Goal: Task Accomplishment & Management: Use online tool/utility

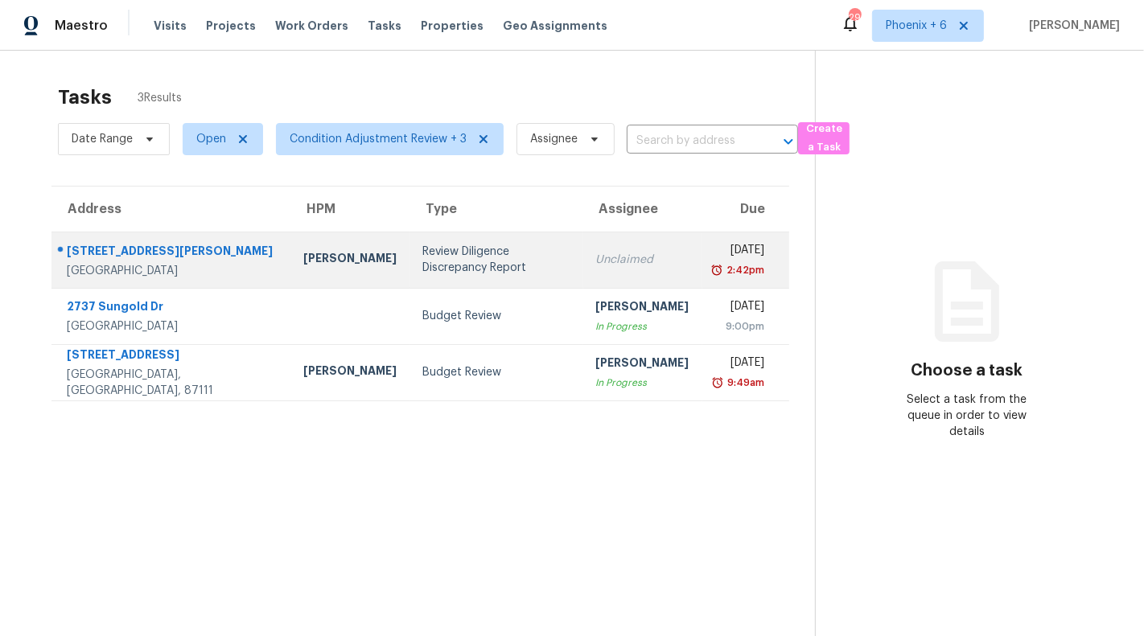
click at [466, 251] on div "Review Diligence Discrepancy Report" at bounding box center [496, 260] width 148 height 32
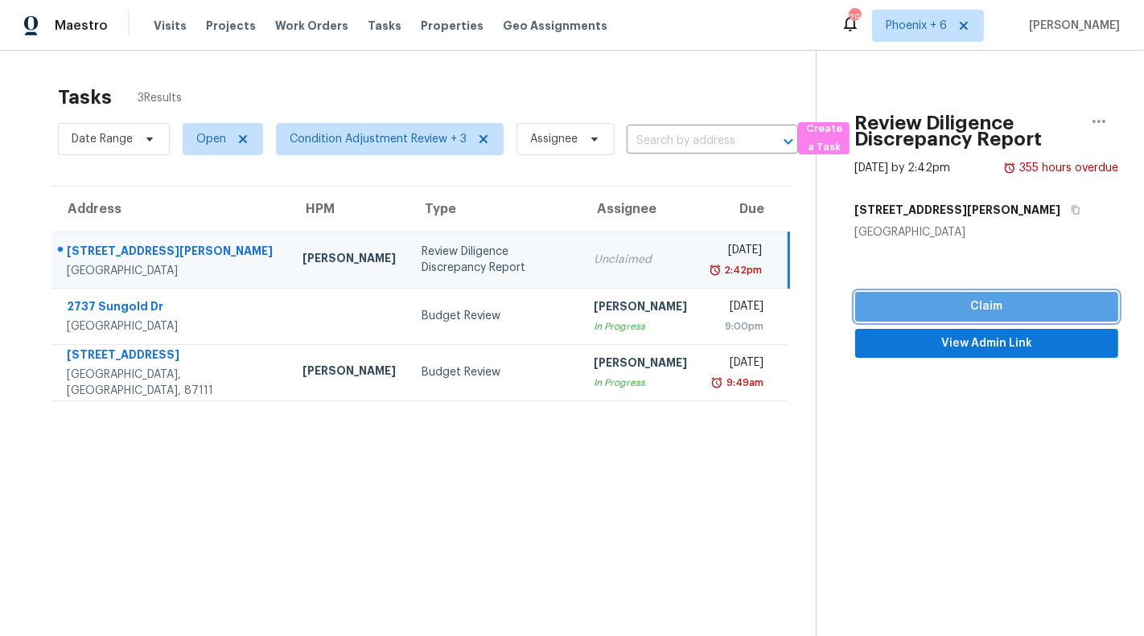
click at [937, 298] on span "Claim" at bounding box center [986, 307] width 237 height 20
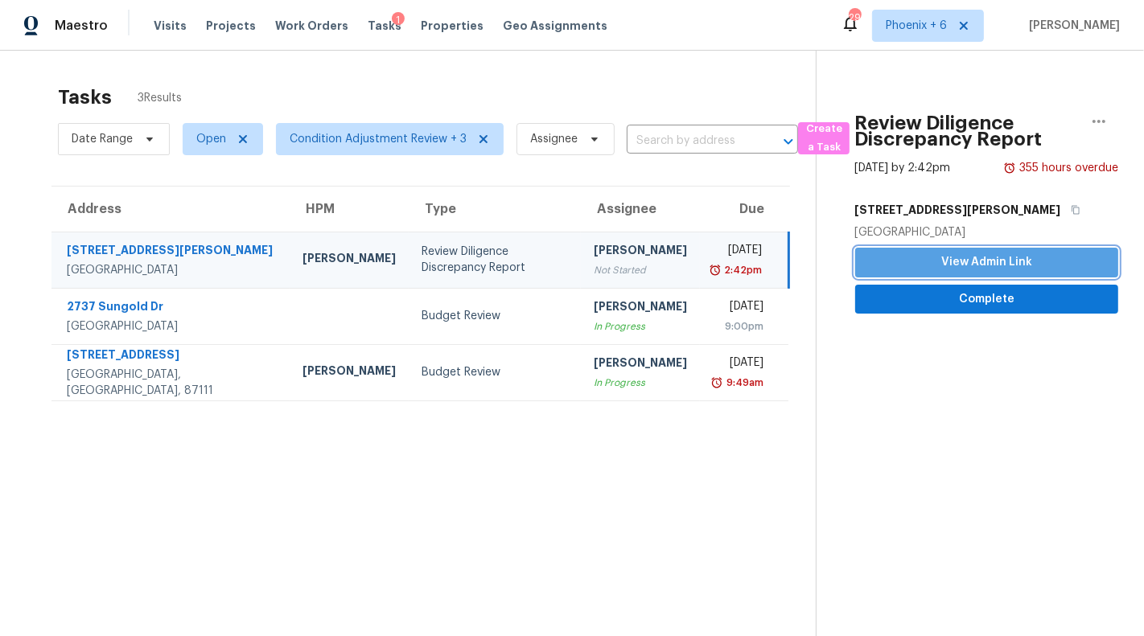
click at [941, 258] on span "View Admin Link" at bounding box center [986, 263] width 237 height 20
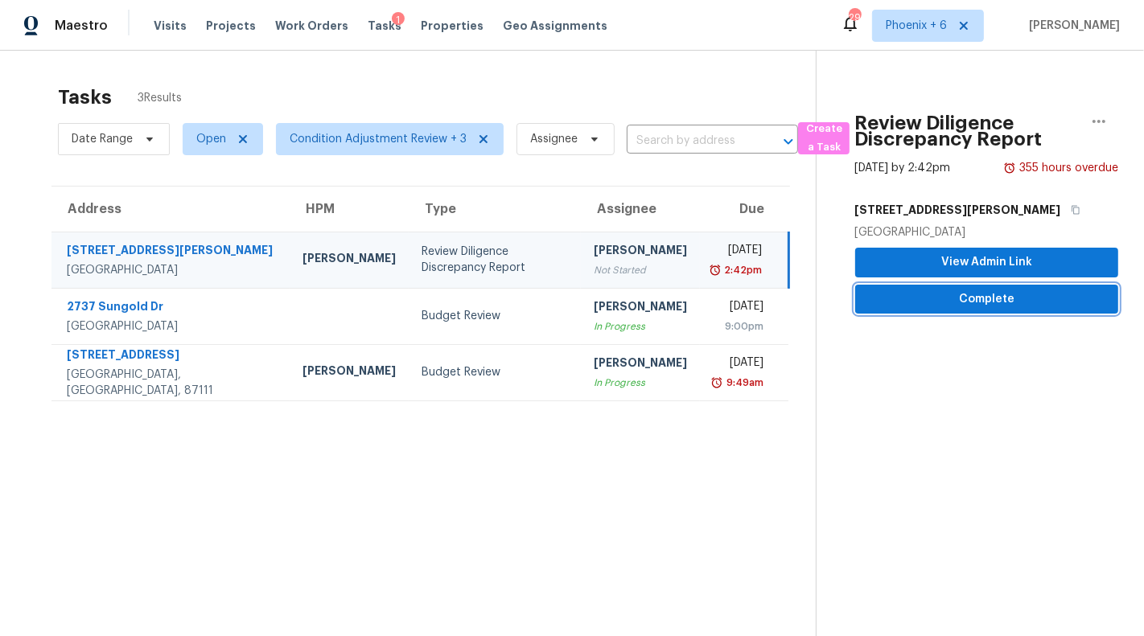
click at [898, 297] on span "Complete" at bounding box center [986, 300] width 237 height 20
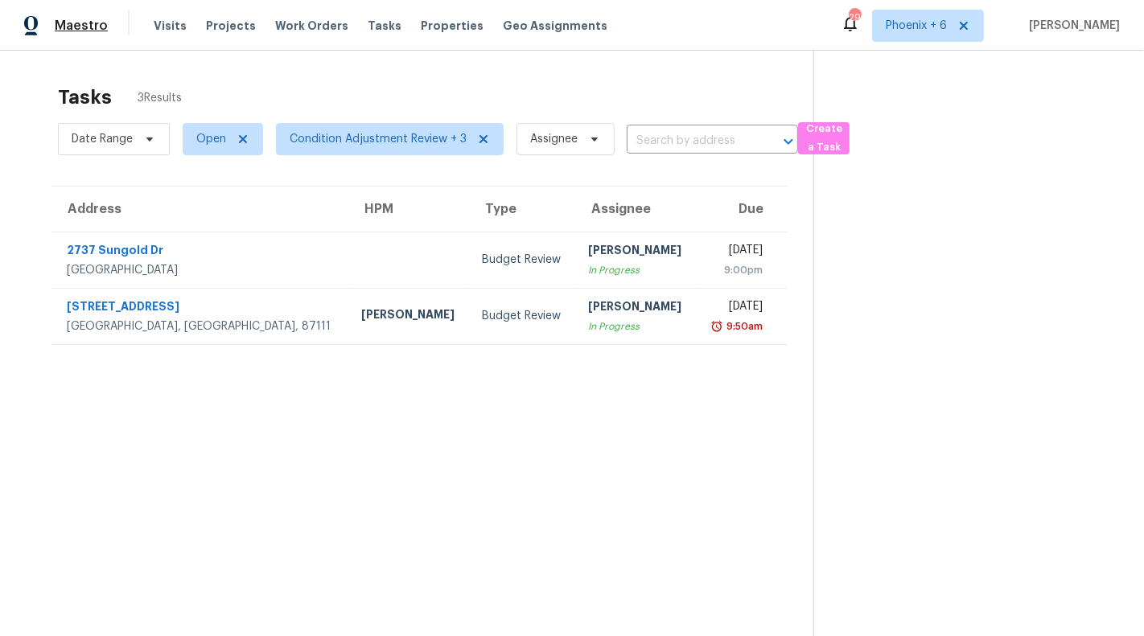
click at [87, 25] on span "Maestro" at bounding box center [81, 26] width 53 height 16
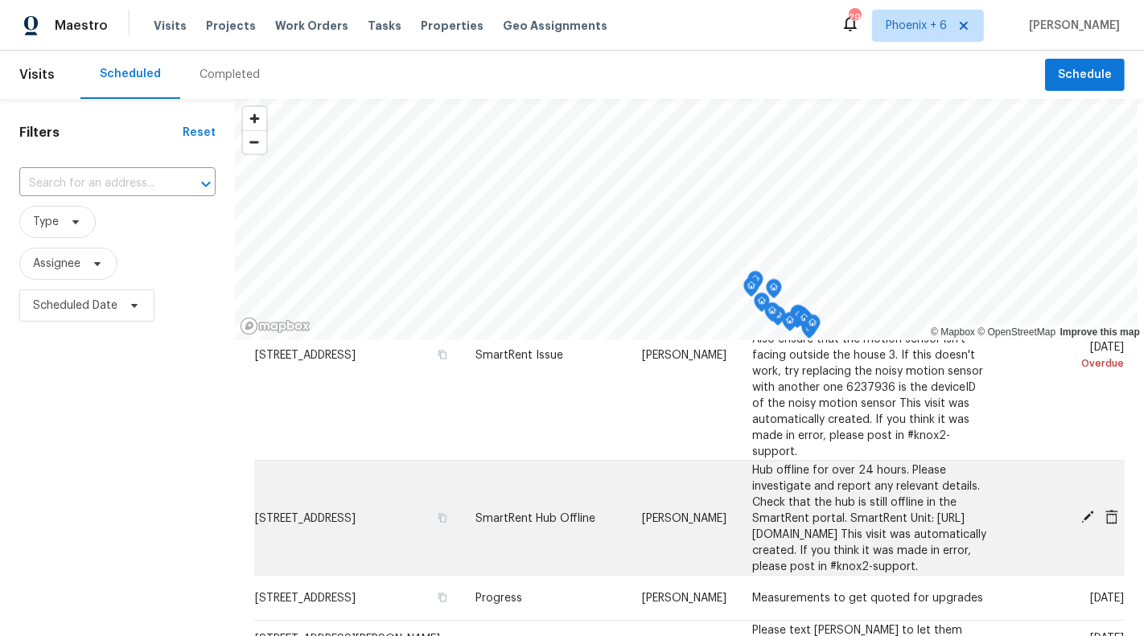
scroll to position [212, 0]
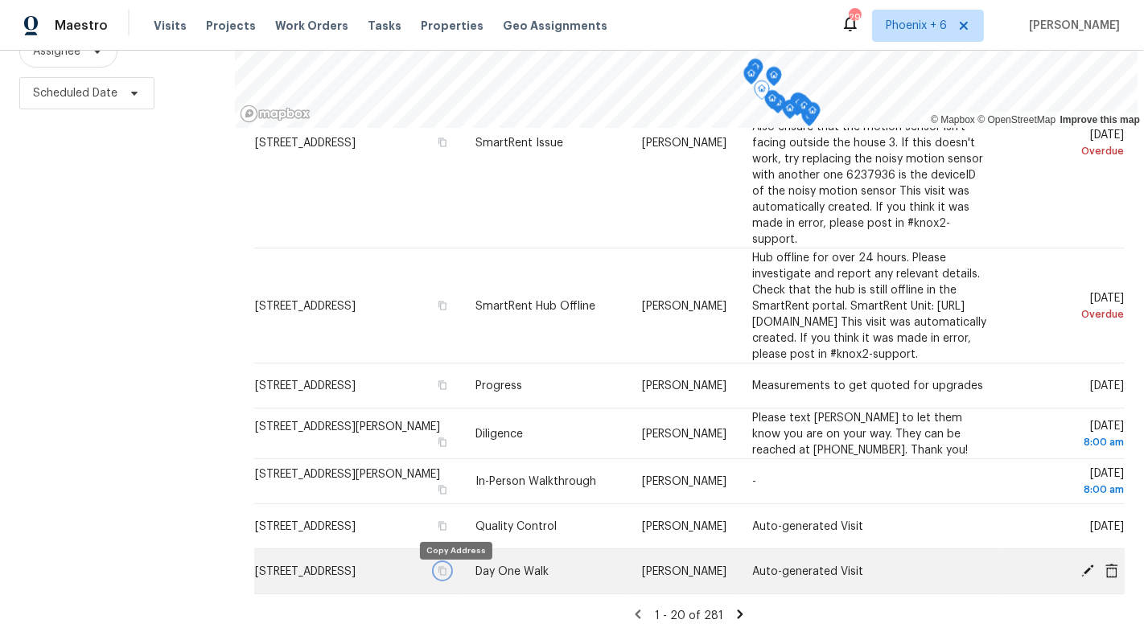
click at [447, 576] on icon "button" at bounding box center [443, 571] width 10 height 10
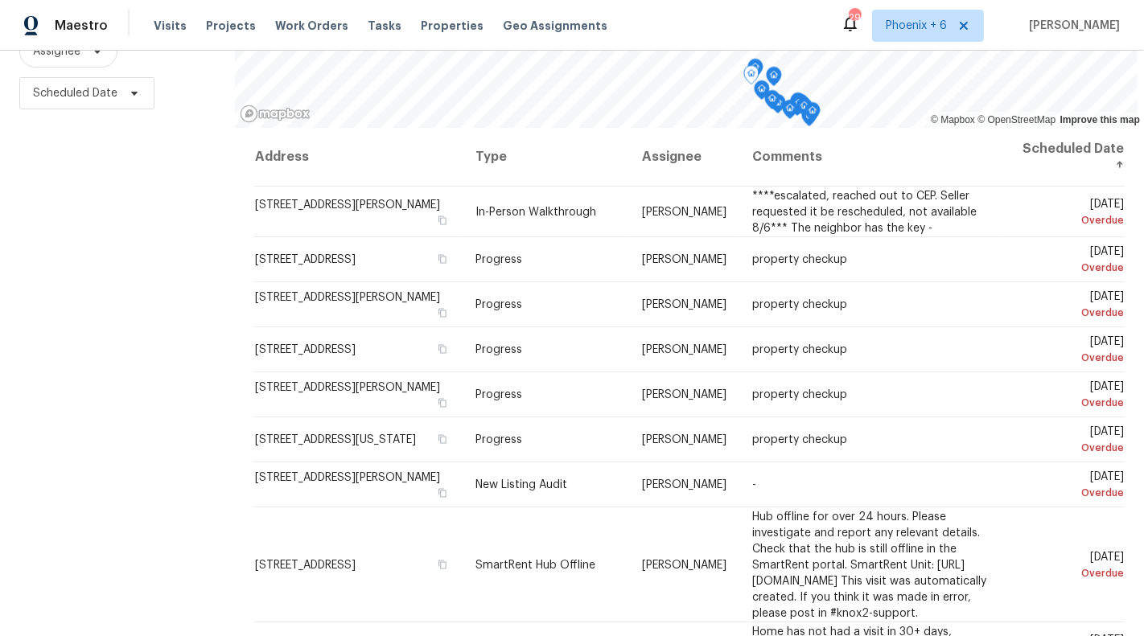
scroll to position [0, 0]
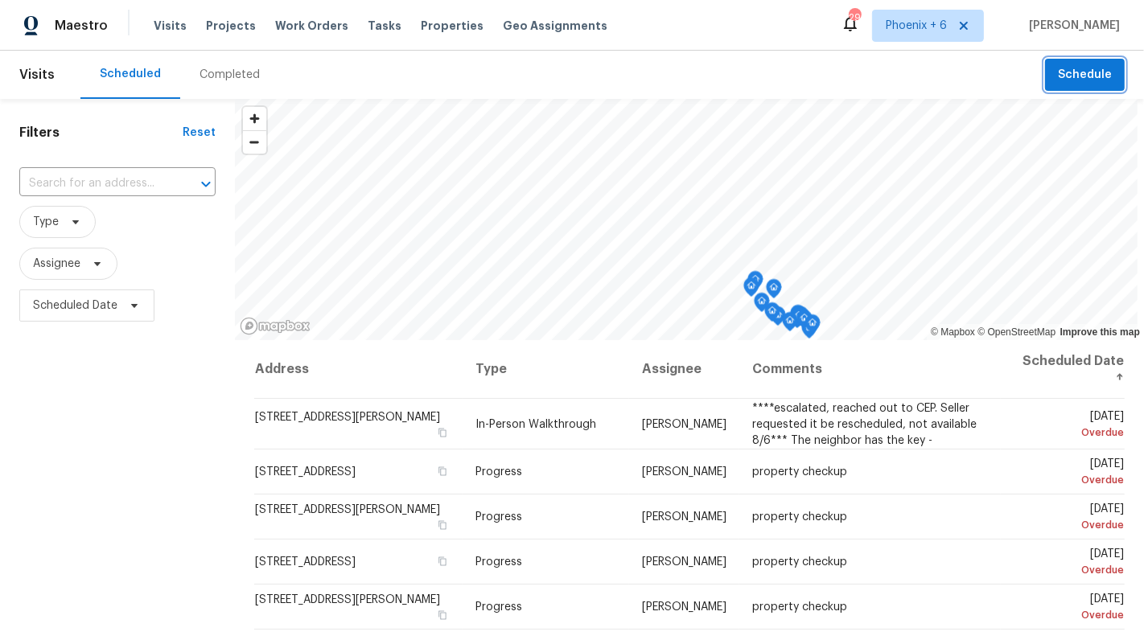
click at [1080, 84] on button "Schedule" at bounding box center [1085, 75] width 80 height 33
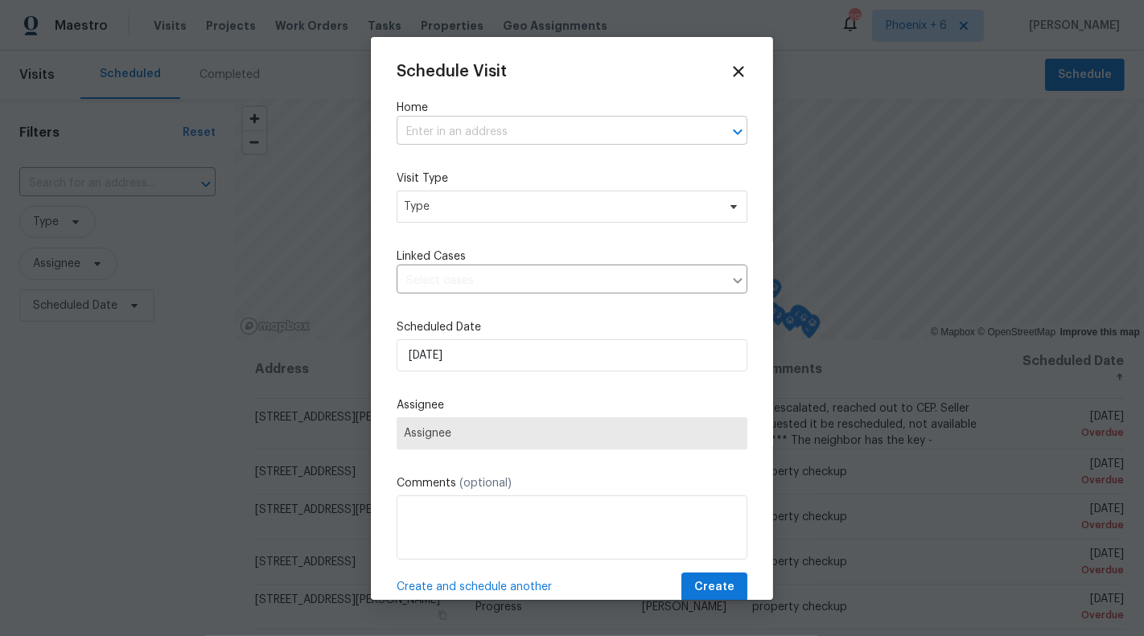
click at [582, 134] on input "text" at bounding box center [550, 132] width 306 height 25
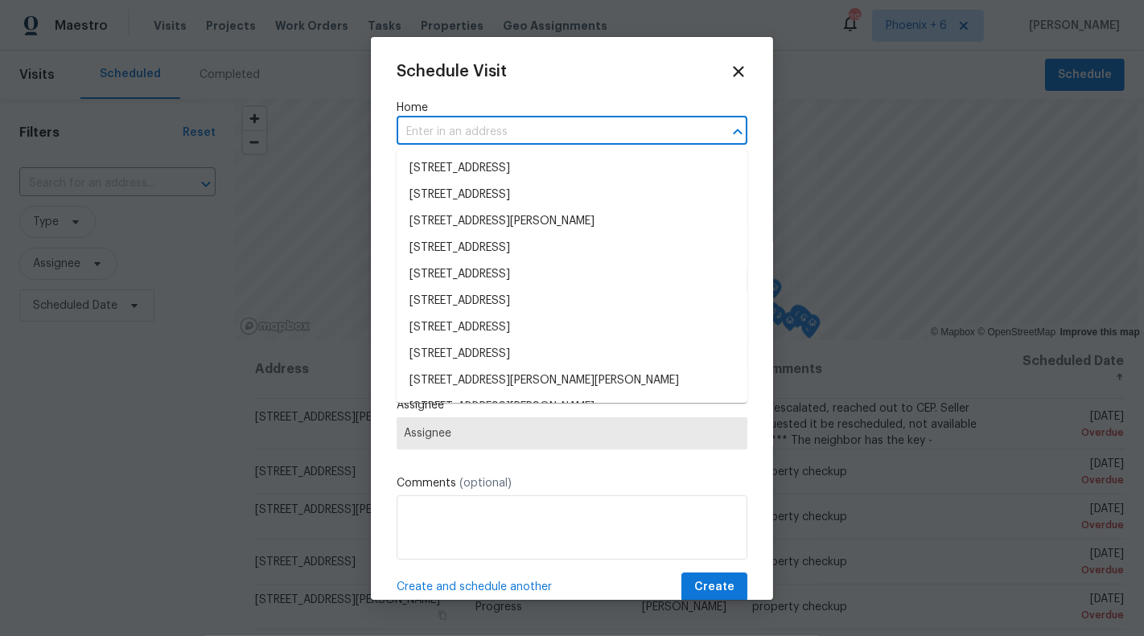
paste input "[STREET_ADDRESS]"
type input "[STREET_ADDRESS]"
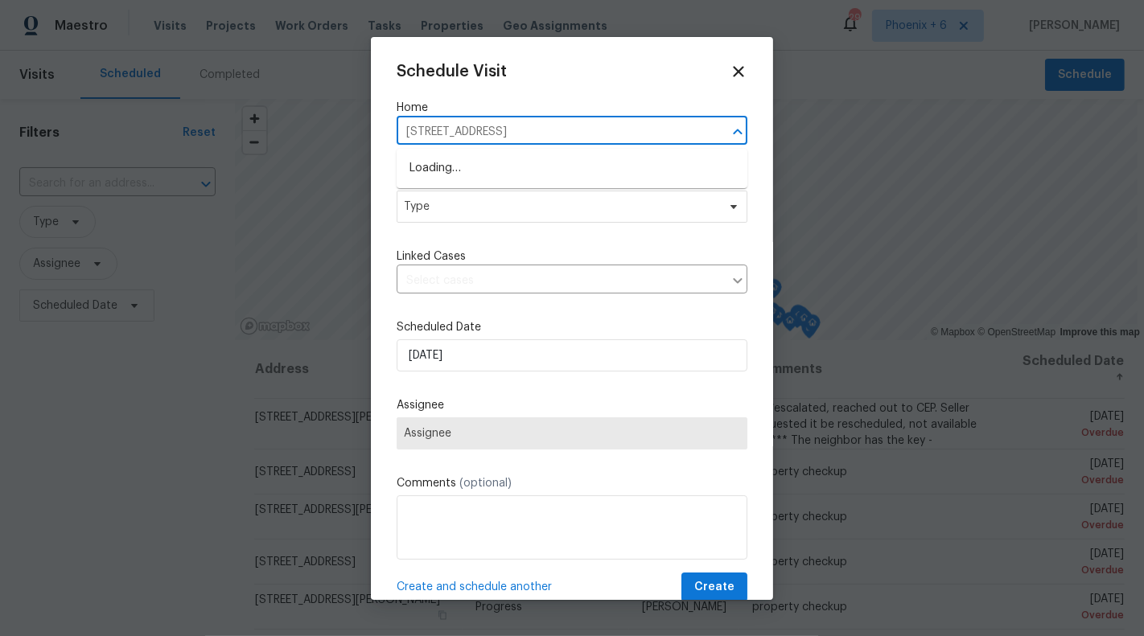
click at [512, 127] on input "[STREET_ADDRESS]" at bounding box center [550, 132] width 306 height 25
click at [516, 158] on li "[STREET_ADDRESS]" at bounding box center [572, 168] width 351 height 27
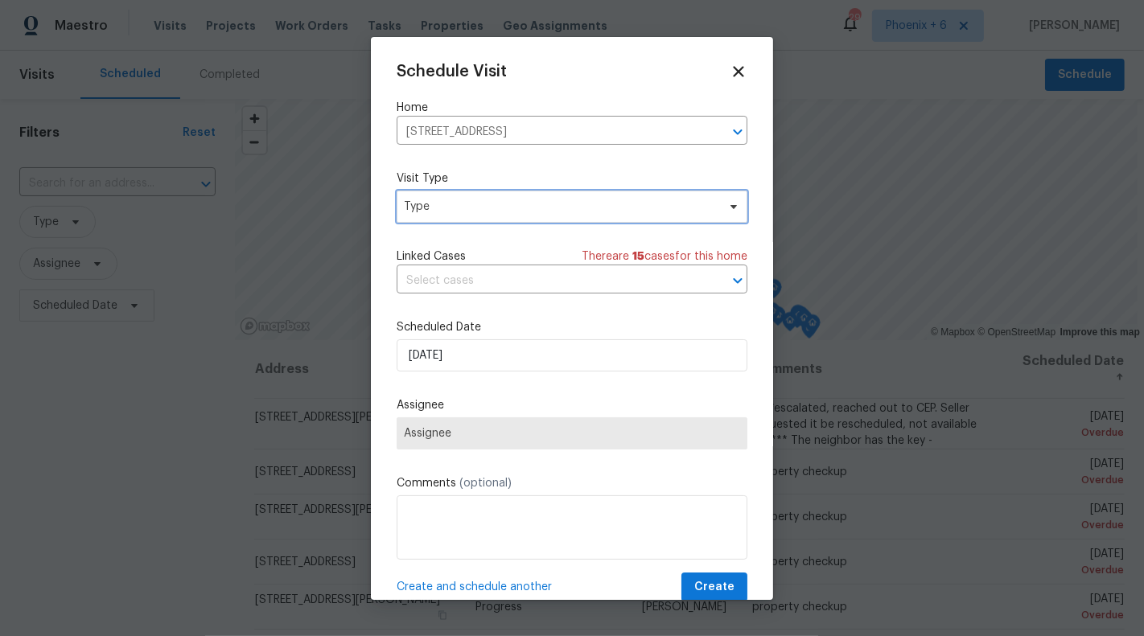
click at [512, 212] on span "Type" at bounding box center [560, 207] width 313 height 16
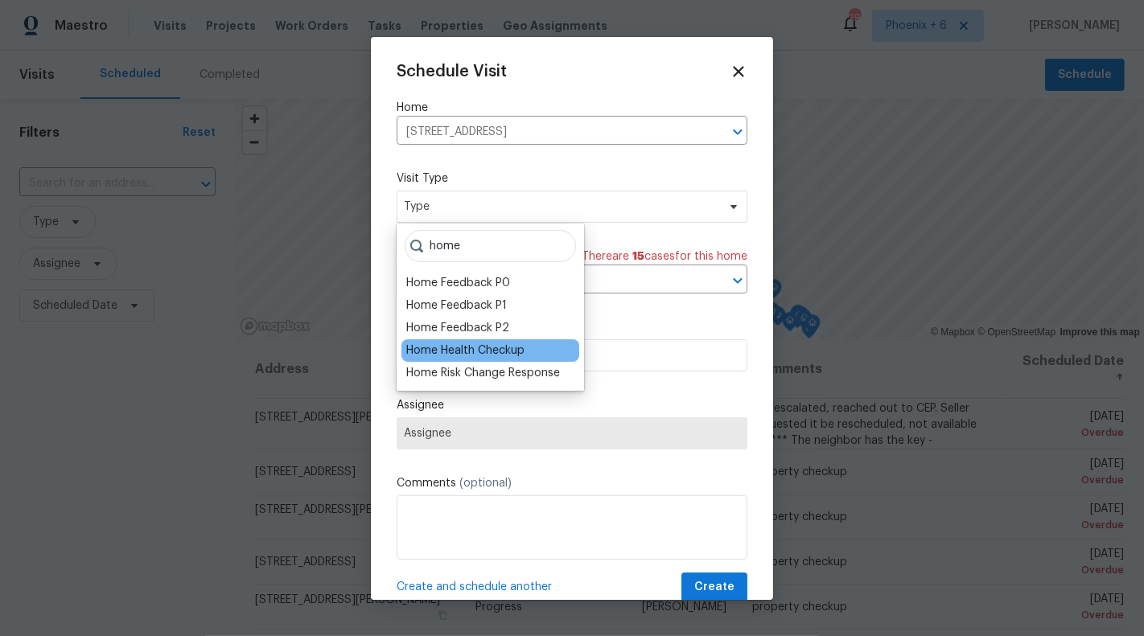
type input "home"
click at [501, 343] on div "Home Health Checkup" at bounding box center [465, 351] width 118 height 16
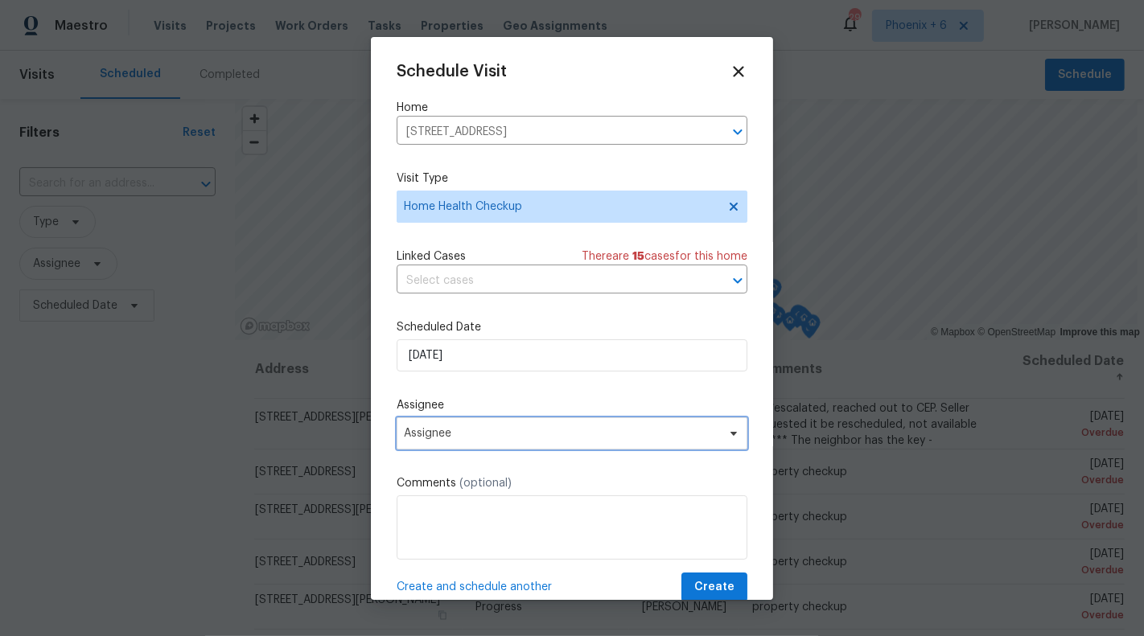
click at [504, 434] on span "Assignee" at bounding box center [561, 433] width 315 height 13
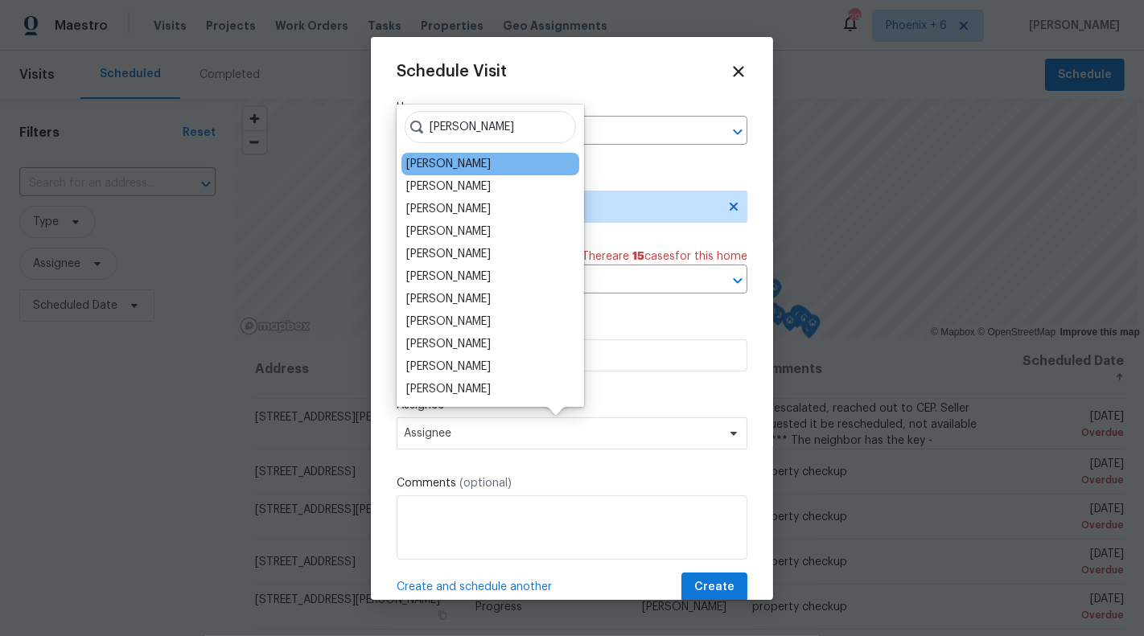
type input "[PERSON_NAME]"
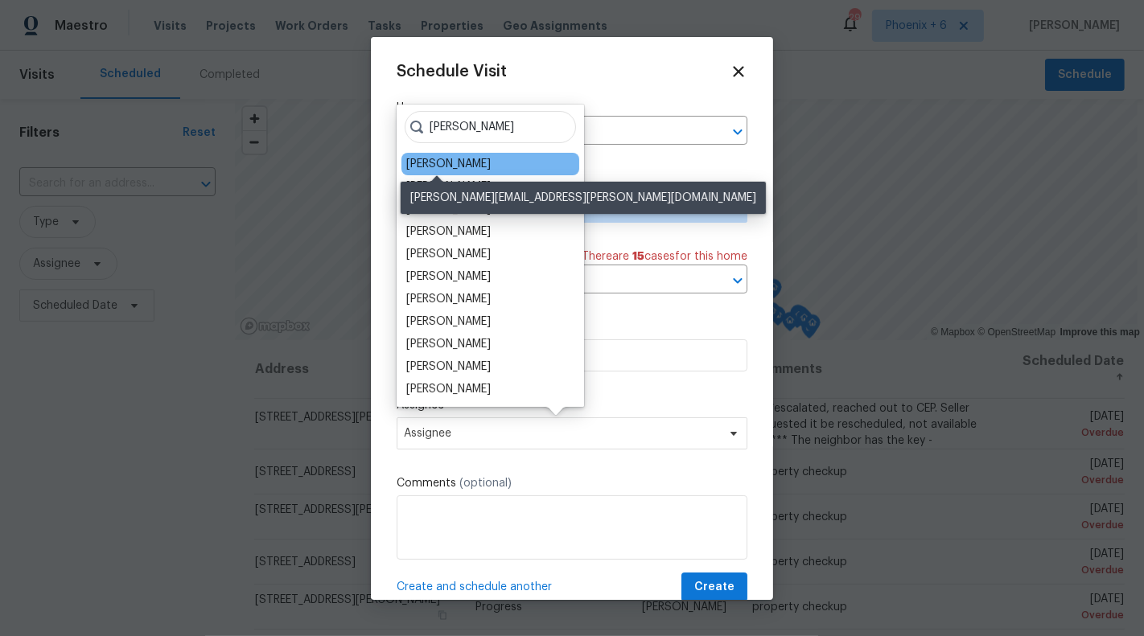
click at [426, 162] on div "[PERSON_NAME]" at bounding box center [448, 164] width 84 height 16
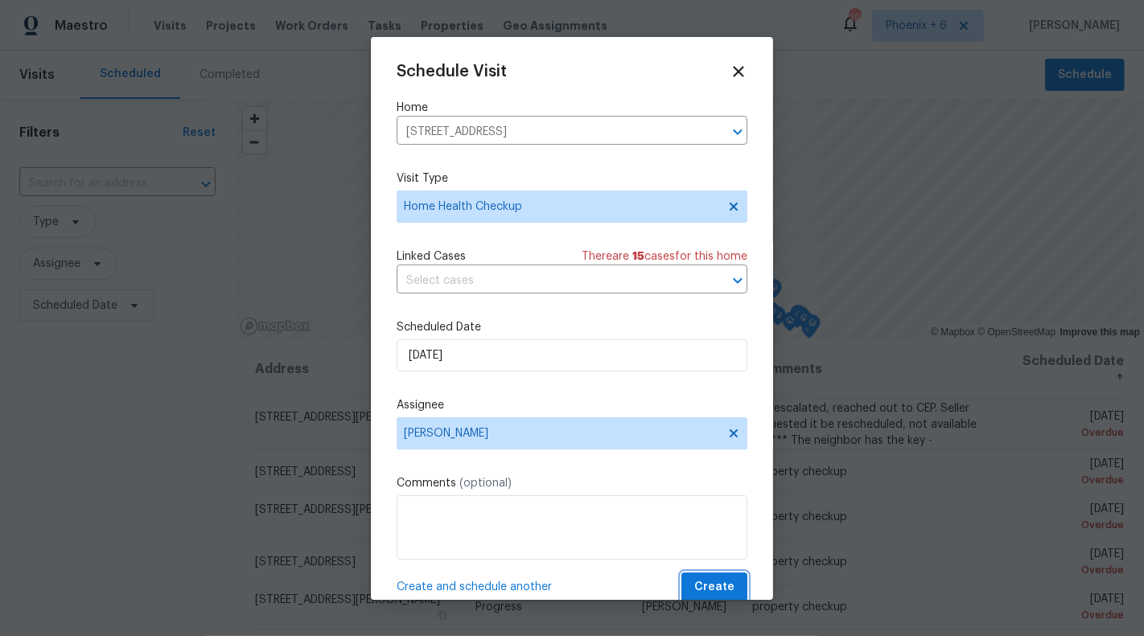
click at [713, 585] on span "Create" at bounding box center [714, 588] width 40 height 20
